Goal: Information Seeking & Learning: Compare options

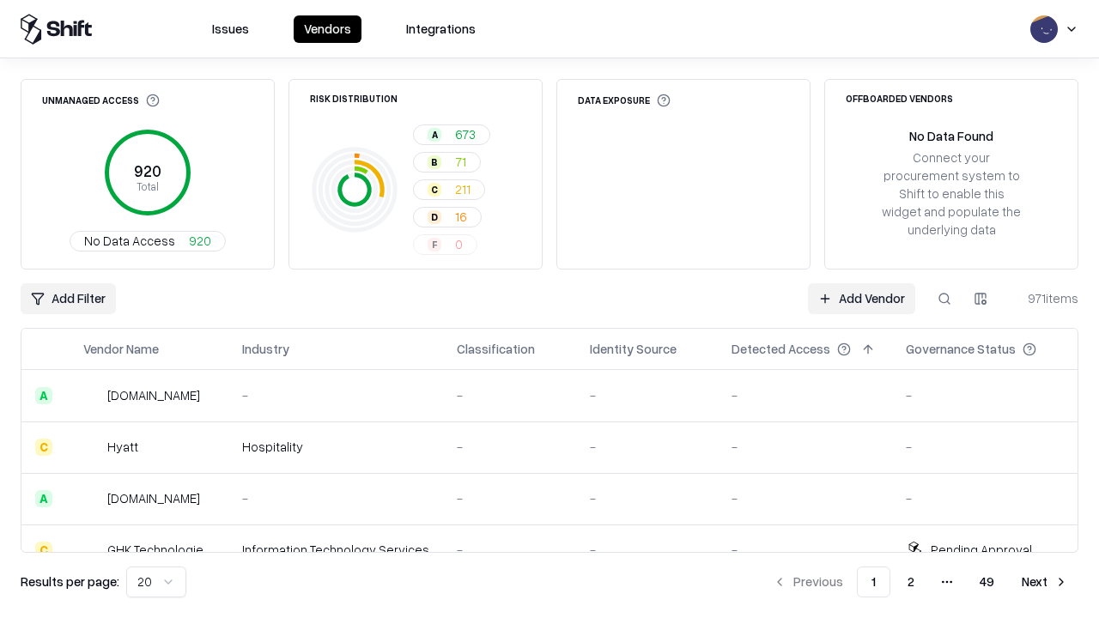
click at [550, 309] on div "Add Filter Add Vendor 971 items" at bounding box center [550, 298] width 1058 height 31
click at [68, 299] on html "Issues Vendors Integrations Unmanaged Access 920 Total No Data Access 920 Risk …" at bounding box center [549, 309] width 1099 height 618
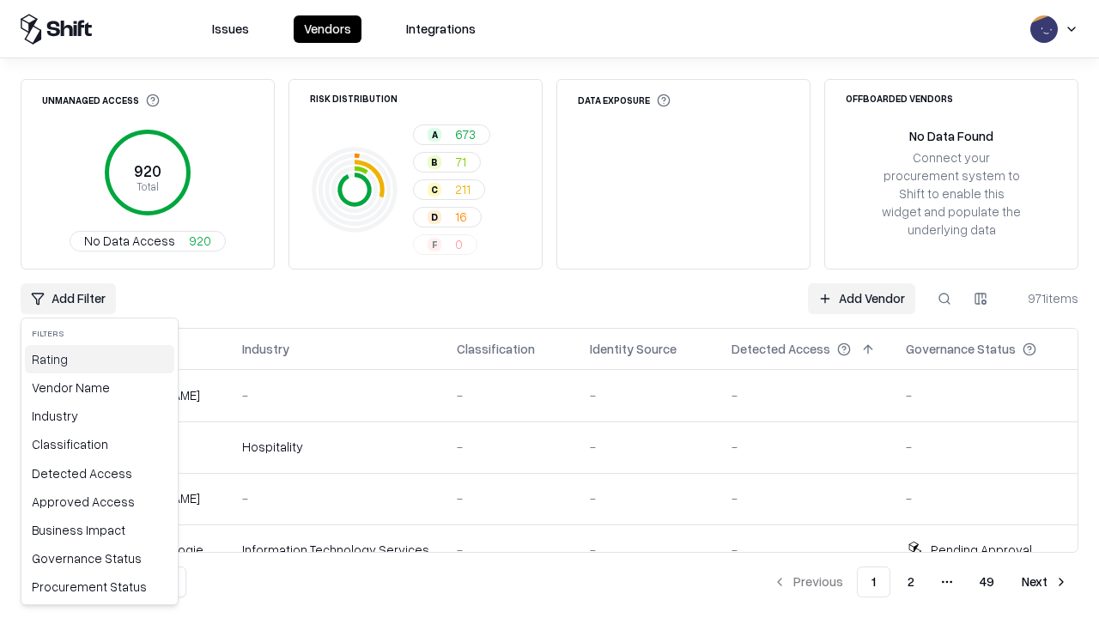
click at [100, 359] on div "Rating" at bounding box center [99, 359] width 149 height 28
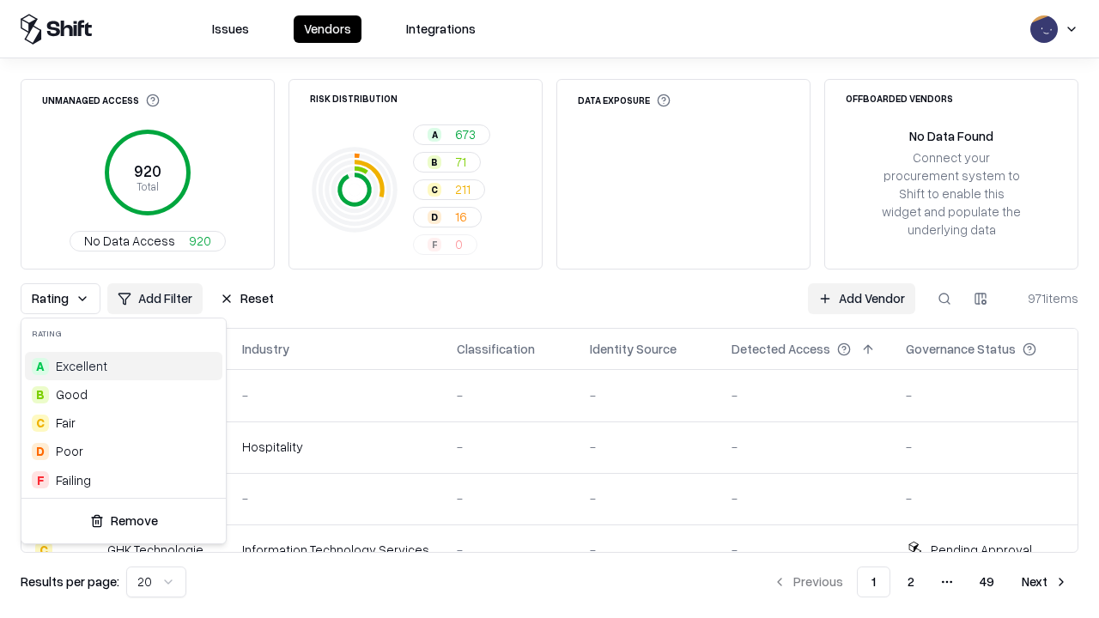
click at [550, 309] on html "Issues Vendors Integrations Unmanaged Access 920 Total No Data Access 920 Risk …" at bounding box center [549, 309] width 1099 height 618
click at [550, 309] on div "Rating Add Filter Reset Add Vendor 971 items" at bounding box center [550, 298] width 1058 height 31
click at [246, 299] on button "Reset" at bounding box center [247, 298] width 75 height 31
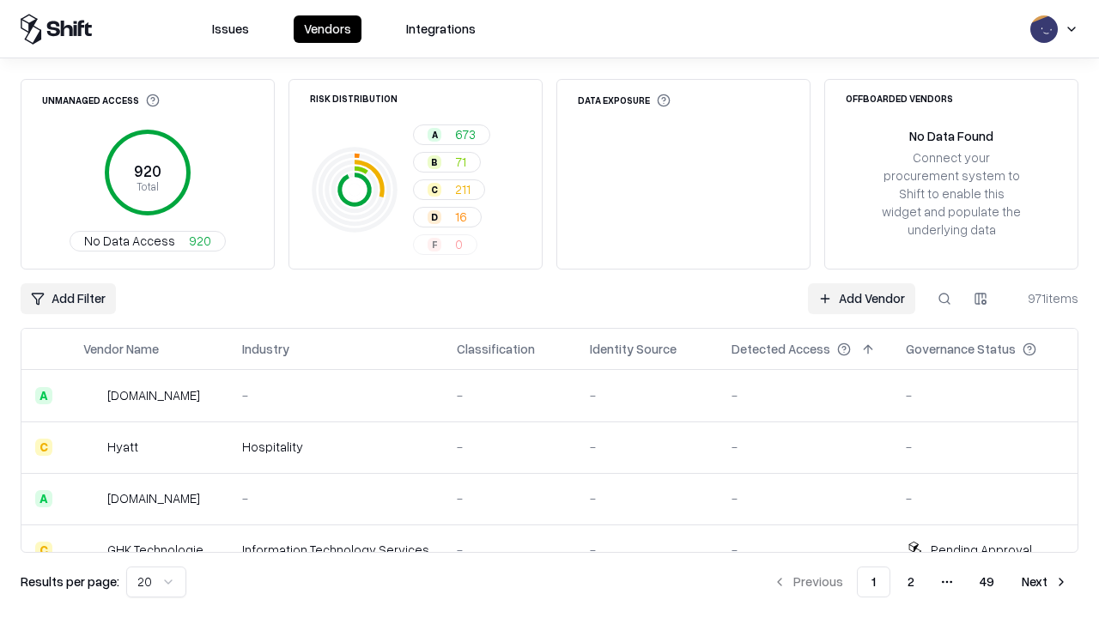
click at [550, 309] on div "Add Filter Add Vendor 971 items" at bounding box center [550, 298] width 1058 height 31
click at [68, 299] on html "Issues Vendors Integrations Unmanaged Access 920 Total No Data Access 920 Risk …" at bounding box center [549, 309] width 1099 height 618
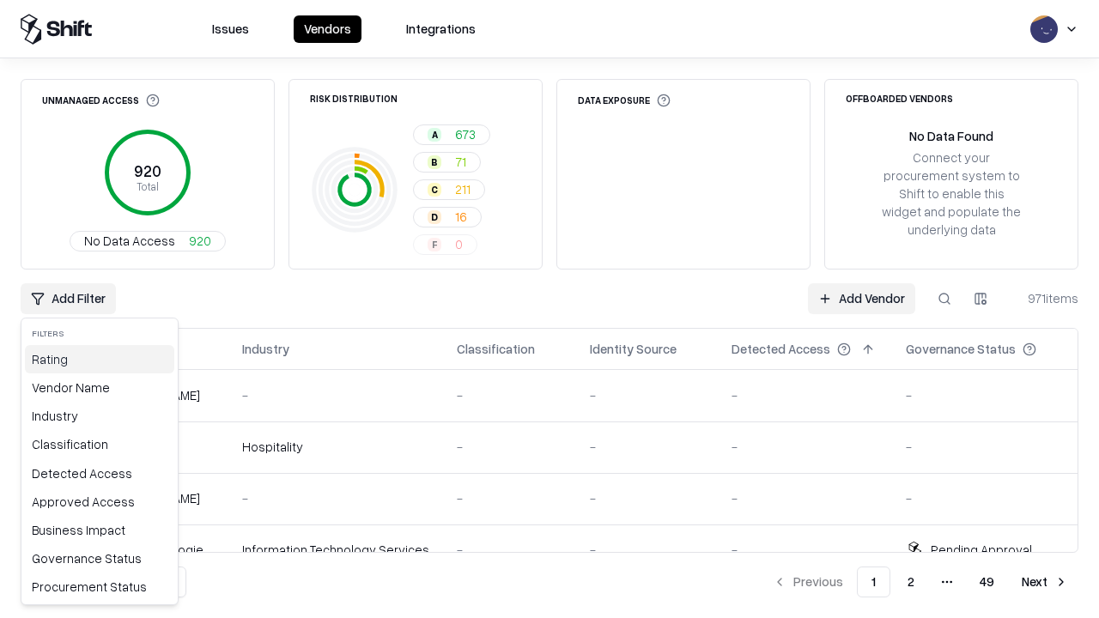
click at [100, 359] on div "Rating" at bounding box center [99, 359] width 149 height 28
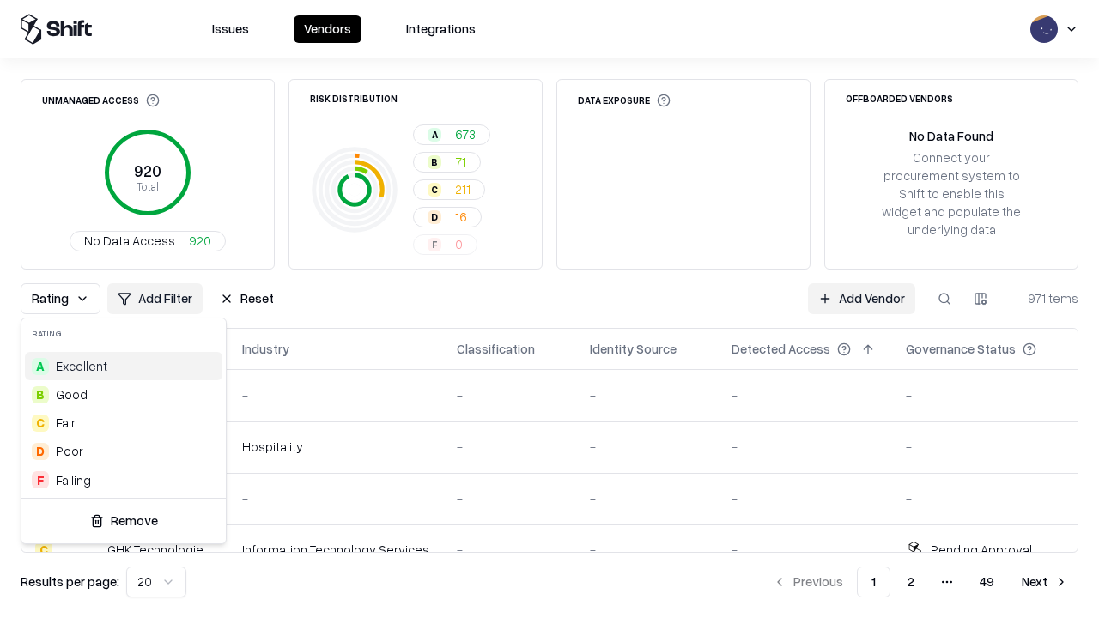
click at [124, 394] on div "B Good" at bounding box center [124, 394] width 198 height 28
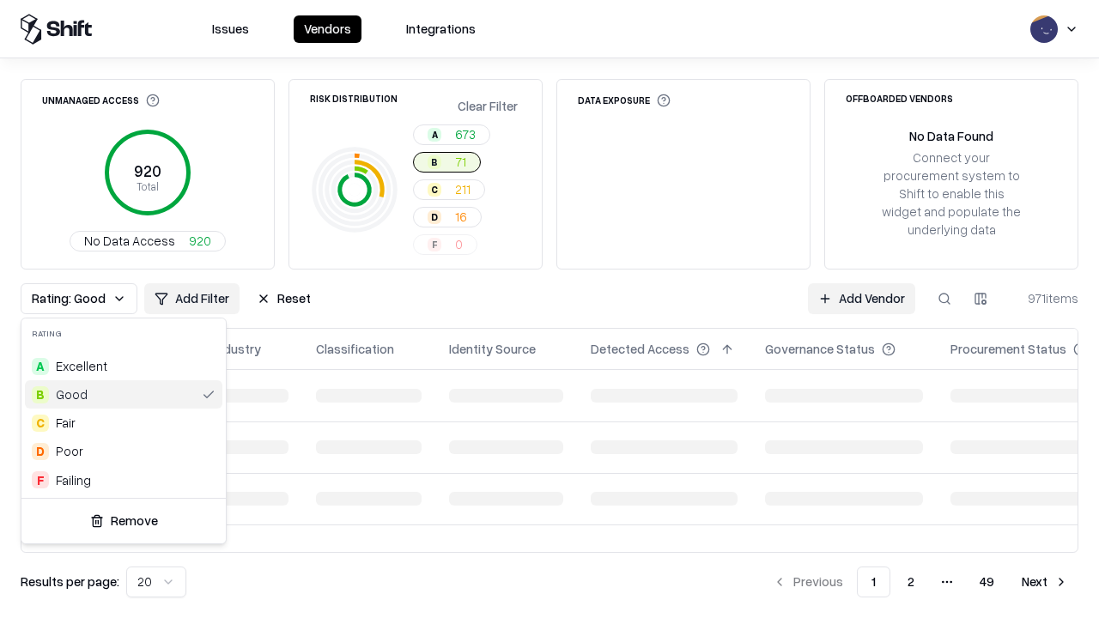
click at [550, 309] on html "Issues Vendors Integrations Unmanaged Access 920 Total No Data Access 920 Risk …" at bounding box center [549, 309] width 1099 height 618
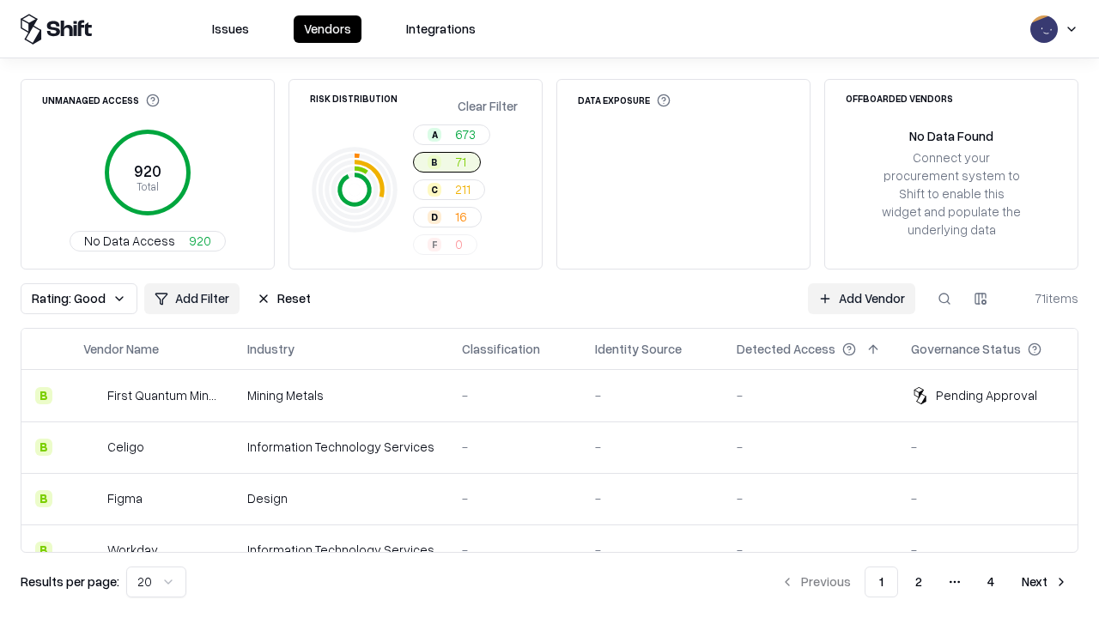
click at [550, 309] on div "Rating: Good Add Filter Reset Add Vendor 71 items" at bounding box center [550, 298] width 1058 height 31
click at [283, 299] on button "Reset" at bounding box center [283, 298] width 75 height 31
click at [550, 309] on div "Add Filter Add Vendor 71 items" at bounding box center [550, 298] width 1058 height 31
click at [68, 299] on html "Issues Vendors Integrations Unmanaged Access 920 Total No Data Access 920 Risk …" at bounding box center [549, 309] width 1099 height 618
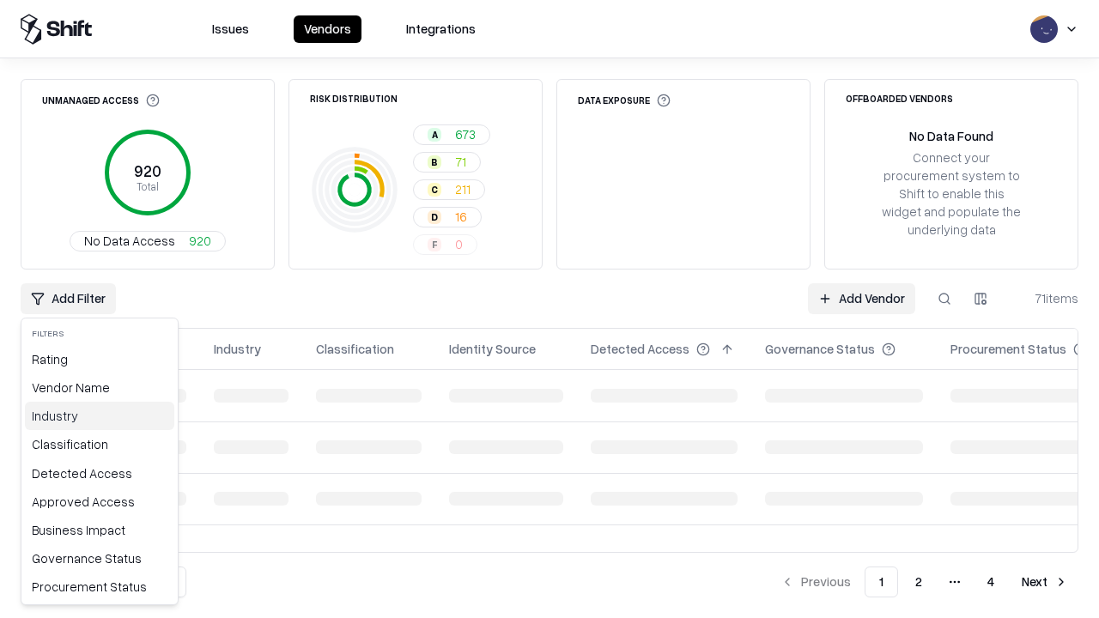
click at [100, 416] on div "Industry" at bounding box center [99, 416] width 149 height 28
